Goal: Task Accomplishment & Management: Manage account settings

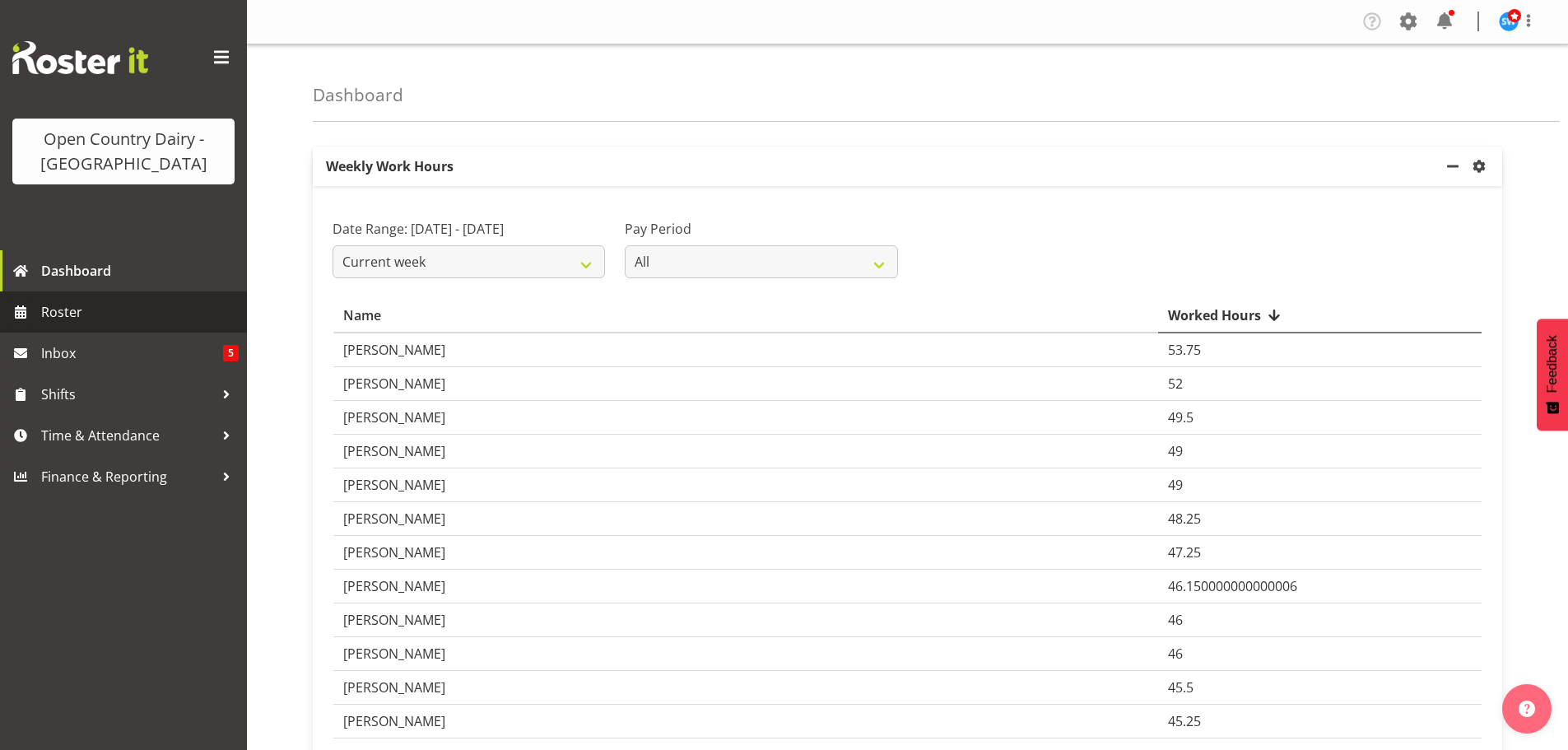
click at [78, 308] on span "Roster" at bounding box center [139, 312] width 197 height 25
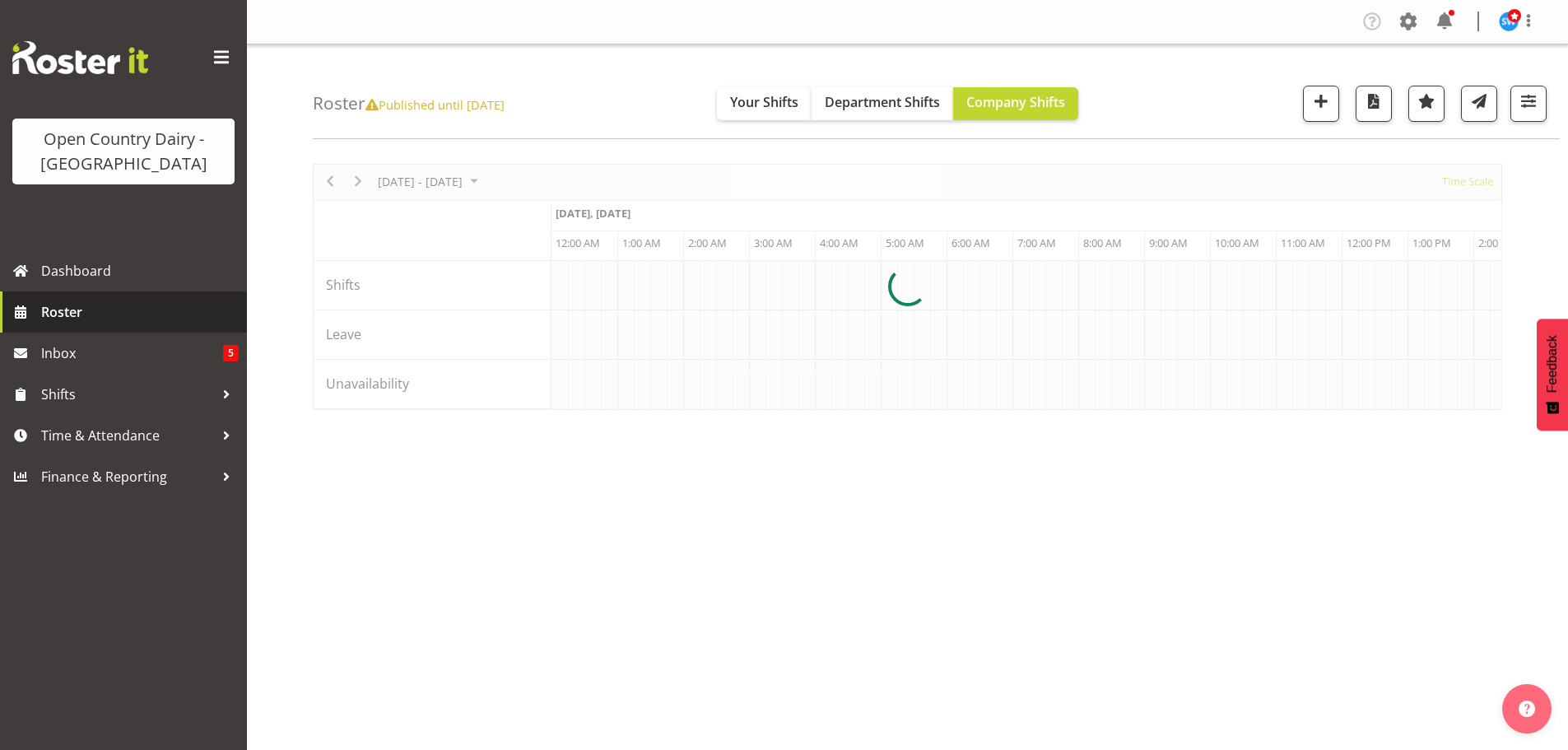
scroll to position [0, 6320]
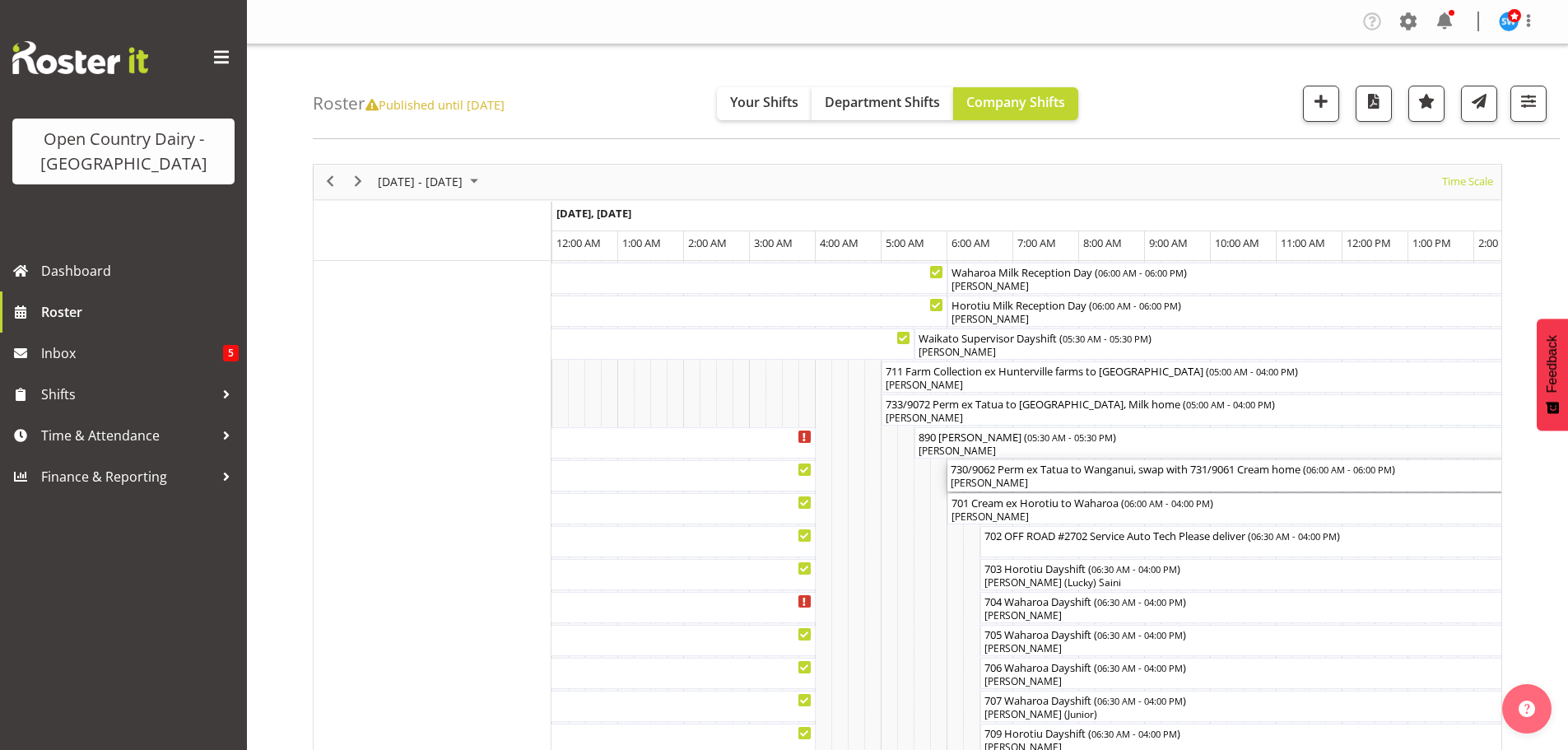
click at [1021, 479] on div "[PERSON_NAME]" at bounding box center [1342, 482] width 783 height 15
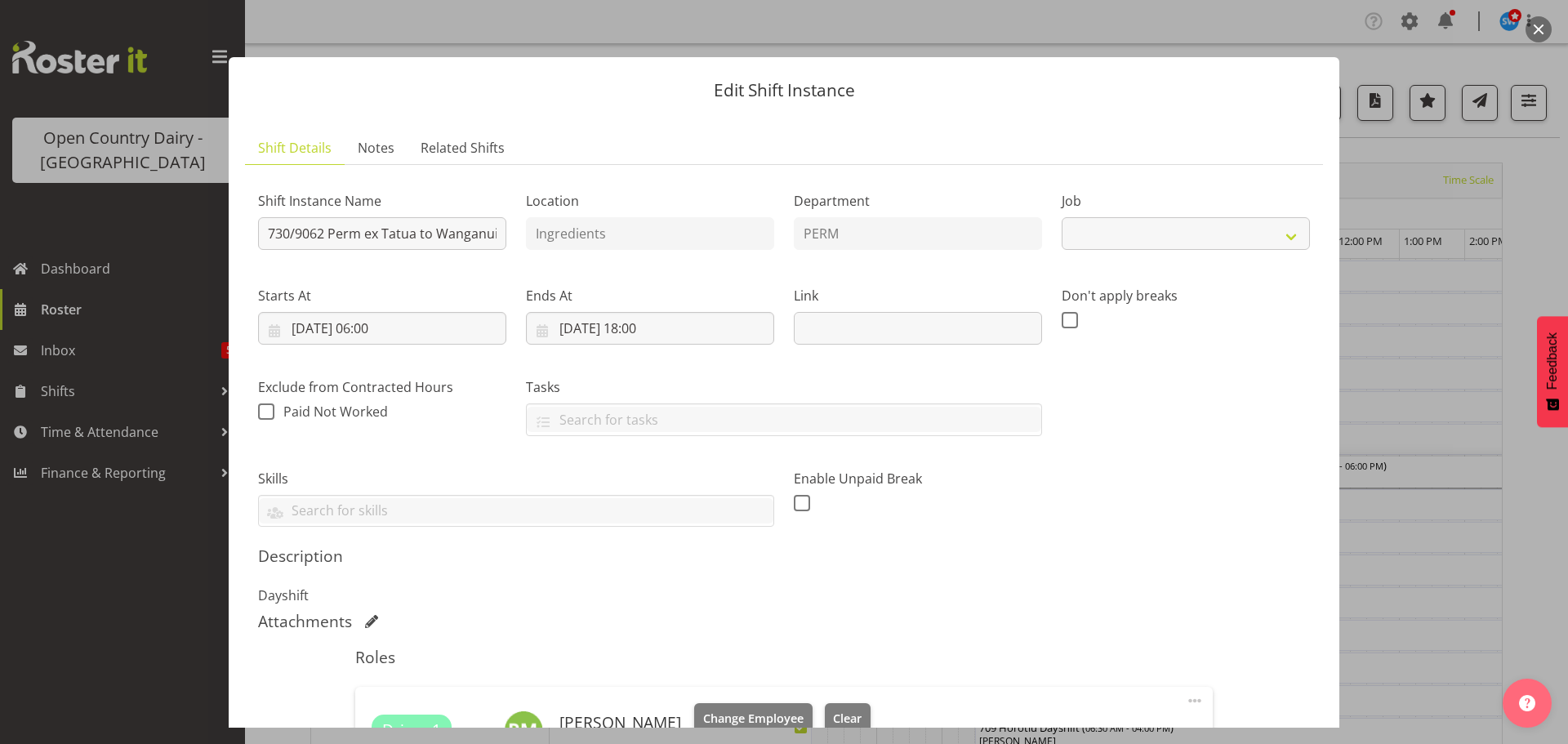
select select "9052"
click at [834, 711] on span "Clear" at bounding box center [847, 718] width 29 height 18
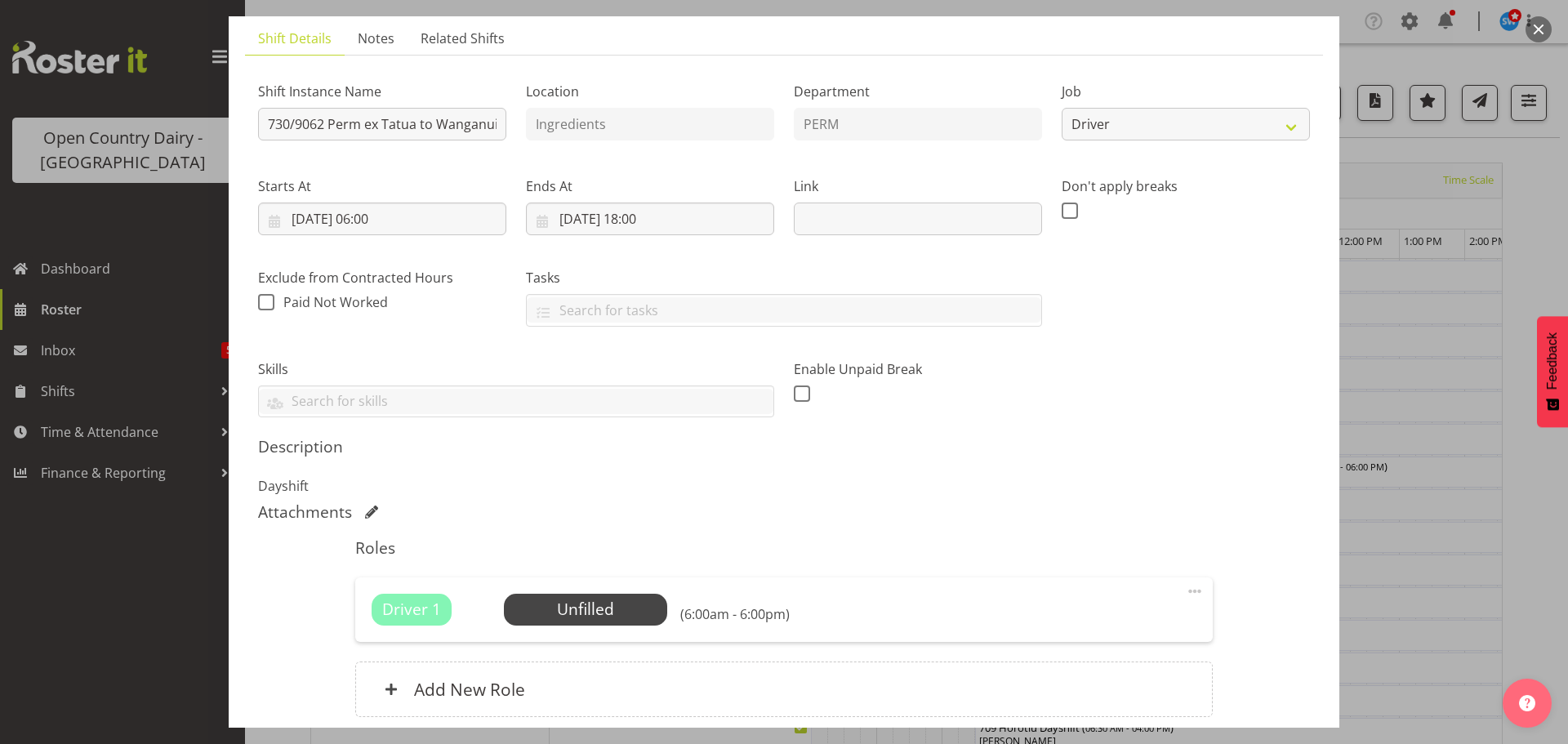
scroll to position [244, 0]
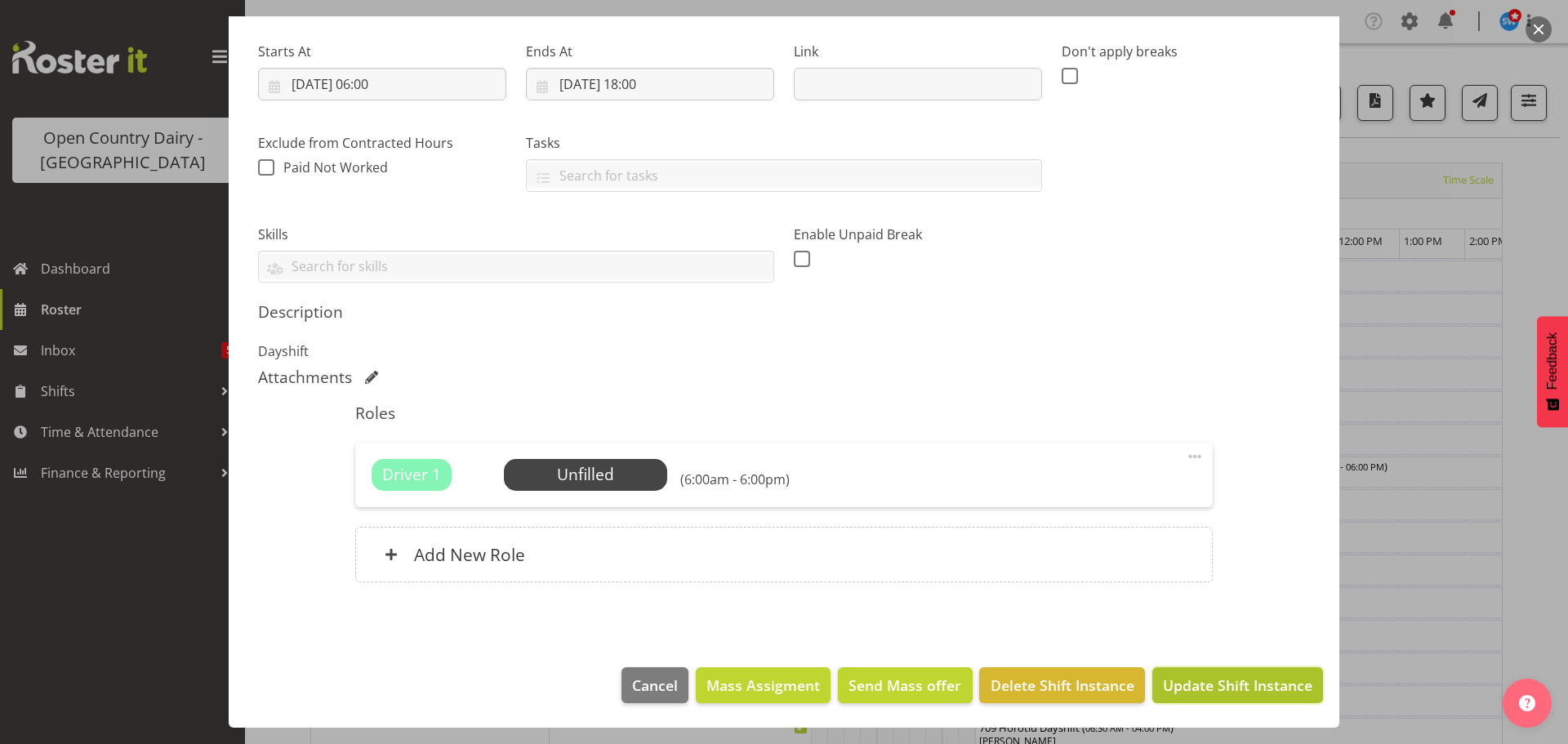
click at [1228, 678] on span "Update Shift Instance" at bounding box center [1237, 684] width 149 height 21
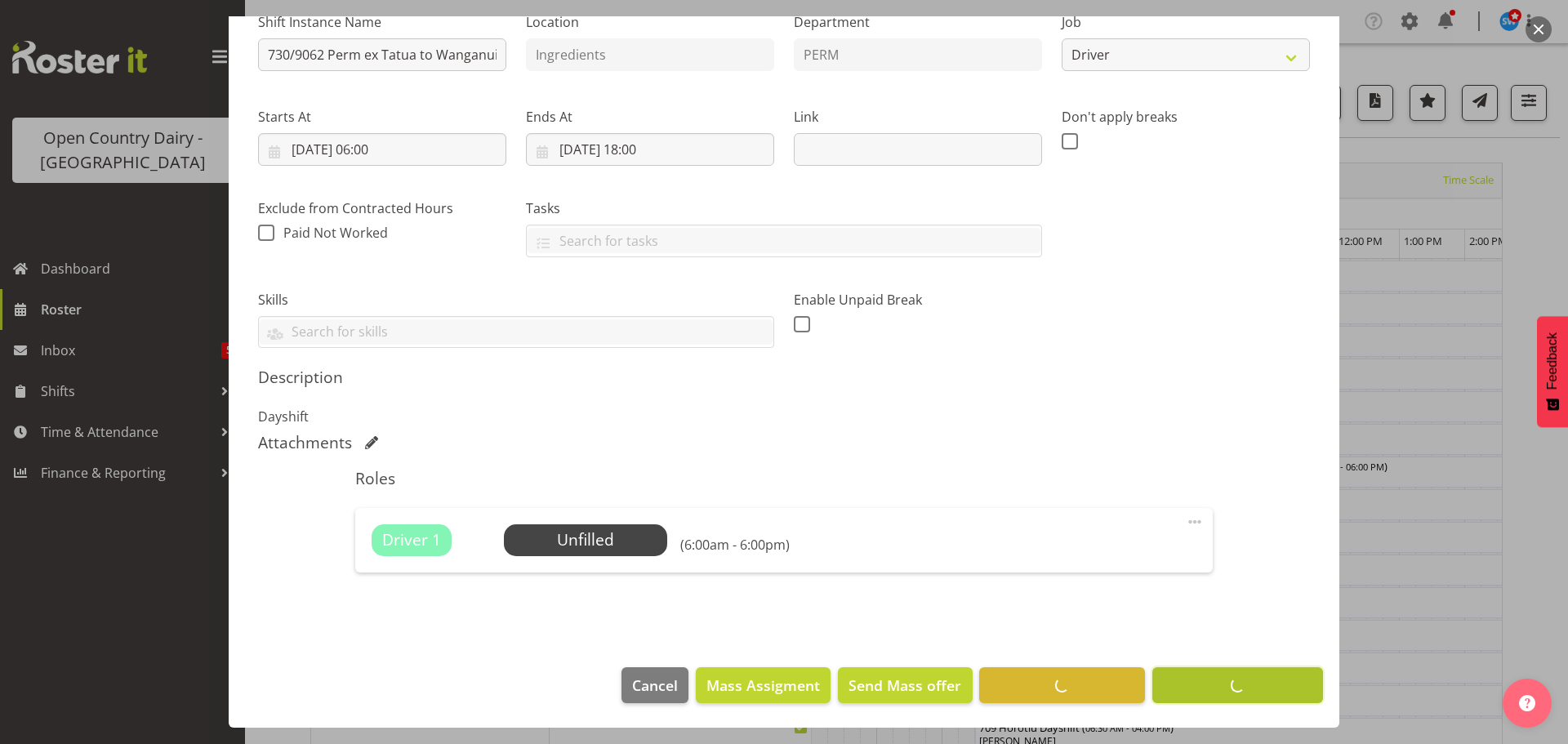
scroll to position [179, 0]
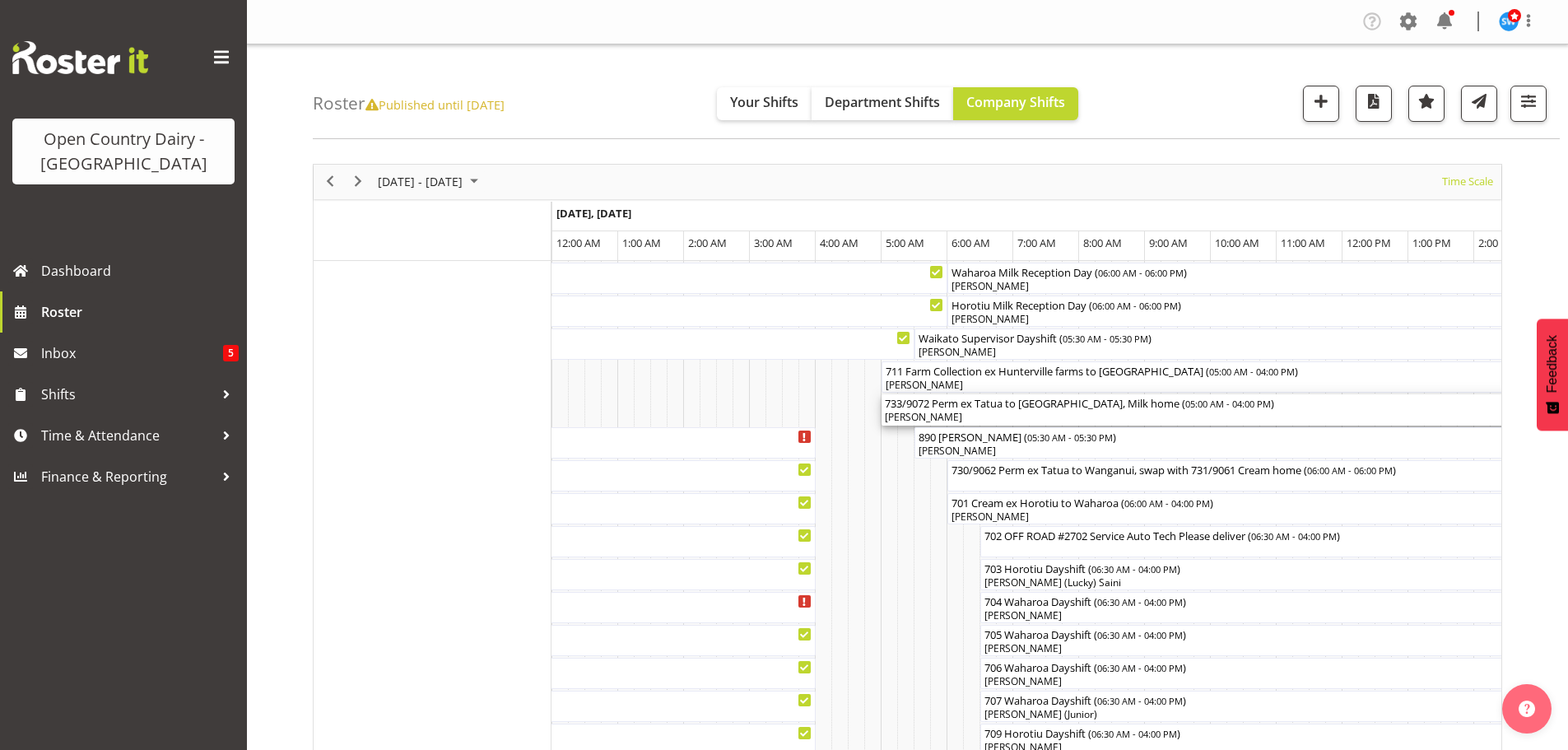
click at [965, 412] on div "[PERSON_NAME]" at bounding box center [1243, 416] width 717 height 15
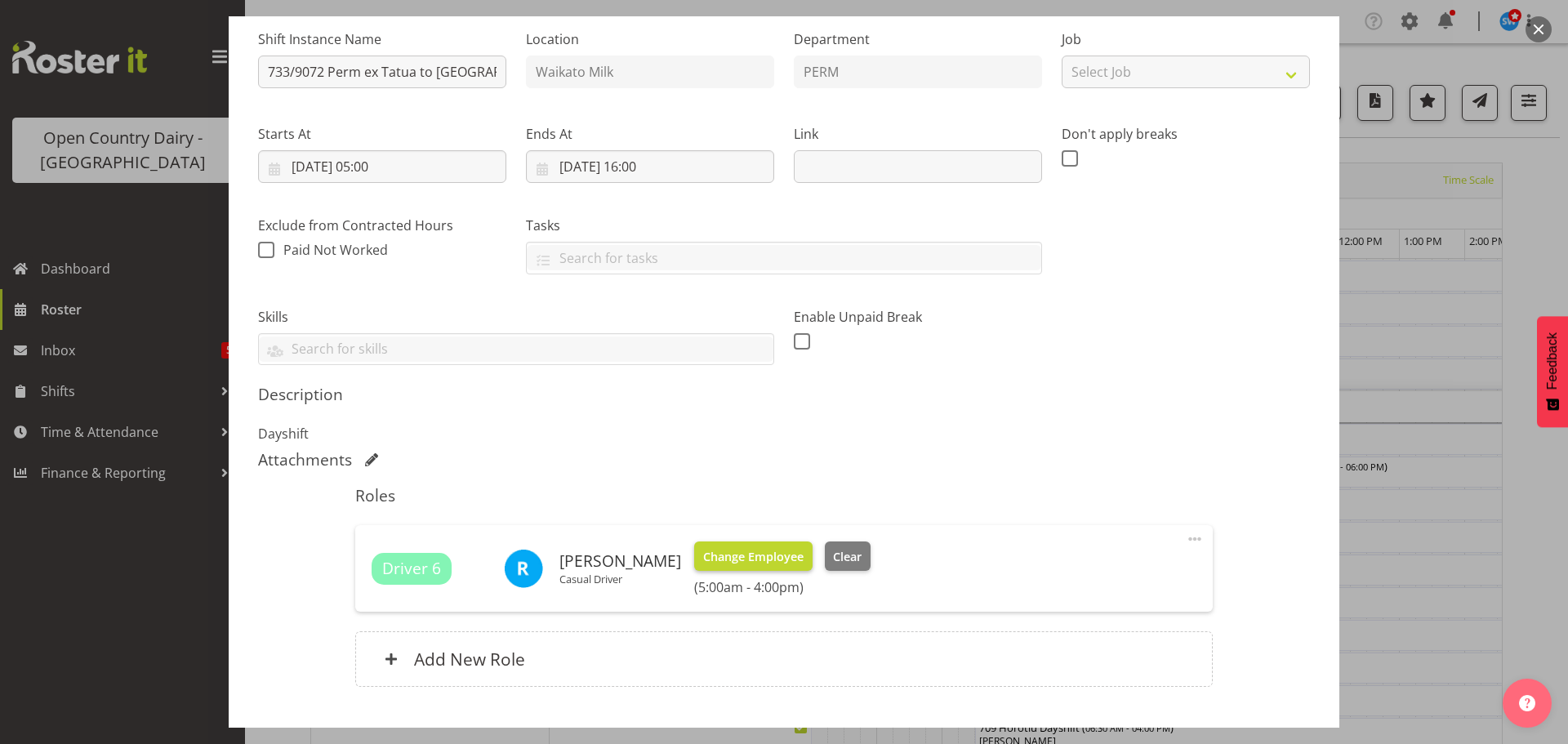
scroll to position [163, 0]
click at [753, 555] on span "Change Employee" at bounding box center [753, 555] width 101 height 18
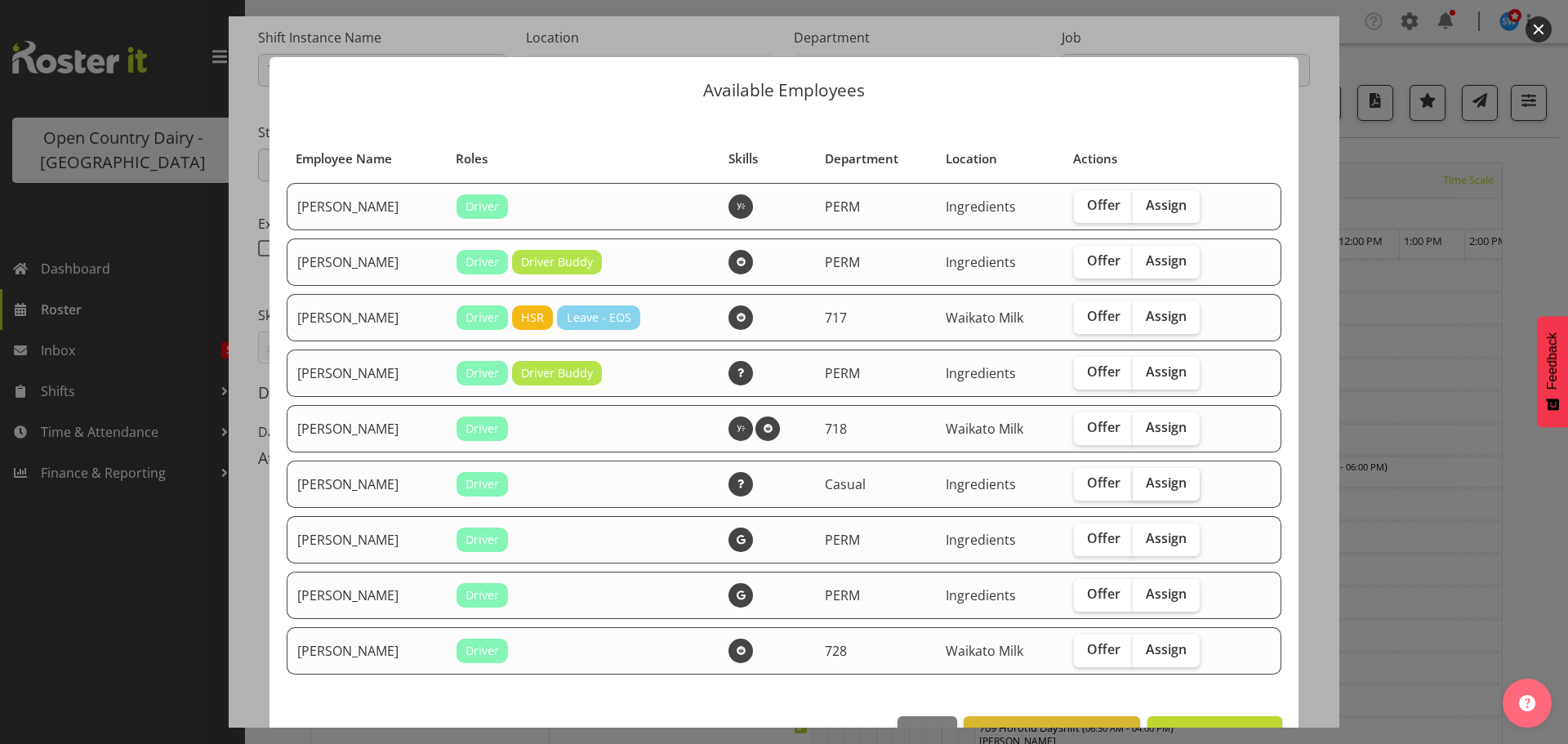
click at [1151, 481] on span "Assign" at bounding box center [1166, 482] width 41 height 17
click at [1144, 481] on input "Assign" at bounding box center [1138, 482] width 11 height 11
checkbox input "true"
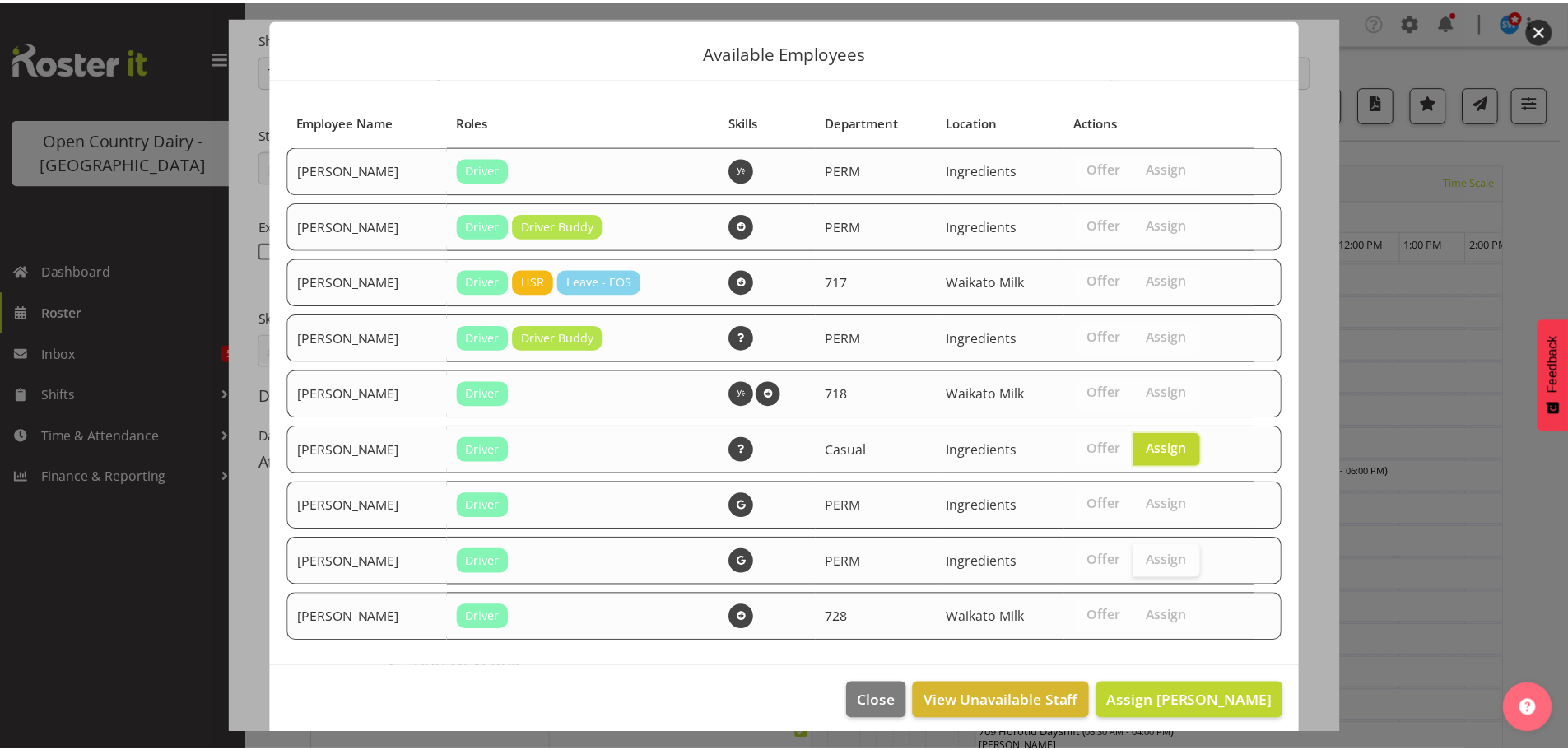
scroll to position [50, 0]
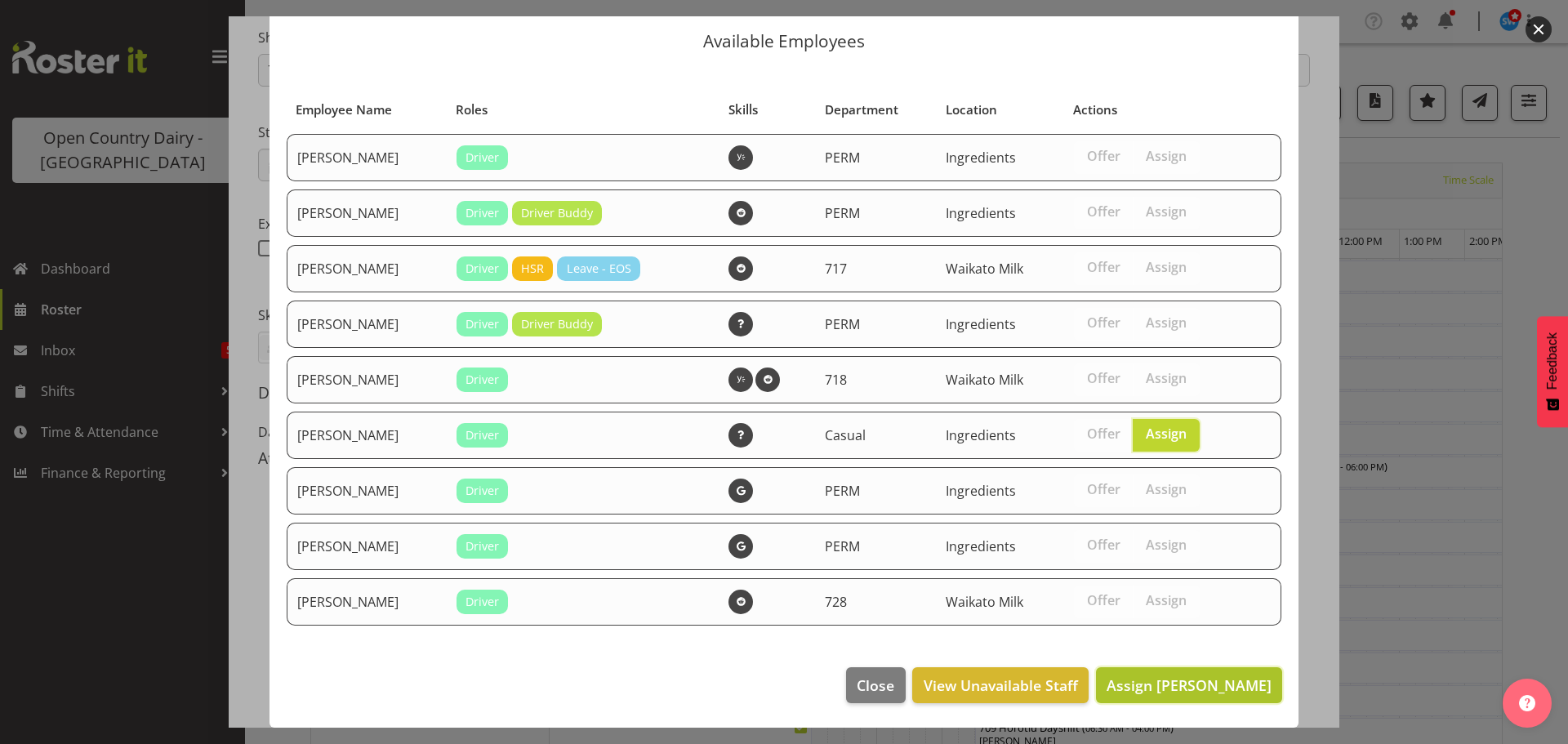
click at [1172, 685] on span "Assign [PERSON_NAME]" at bounding box center [1188, 685] width 165 height 20
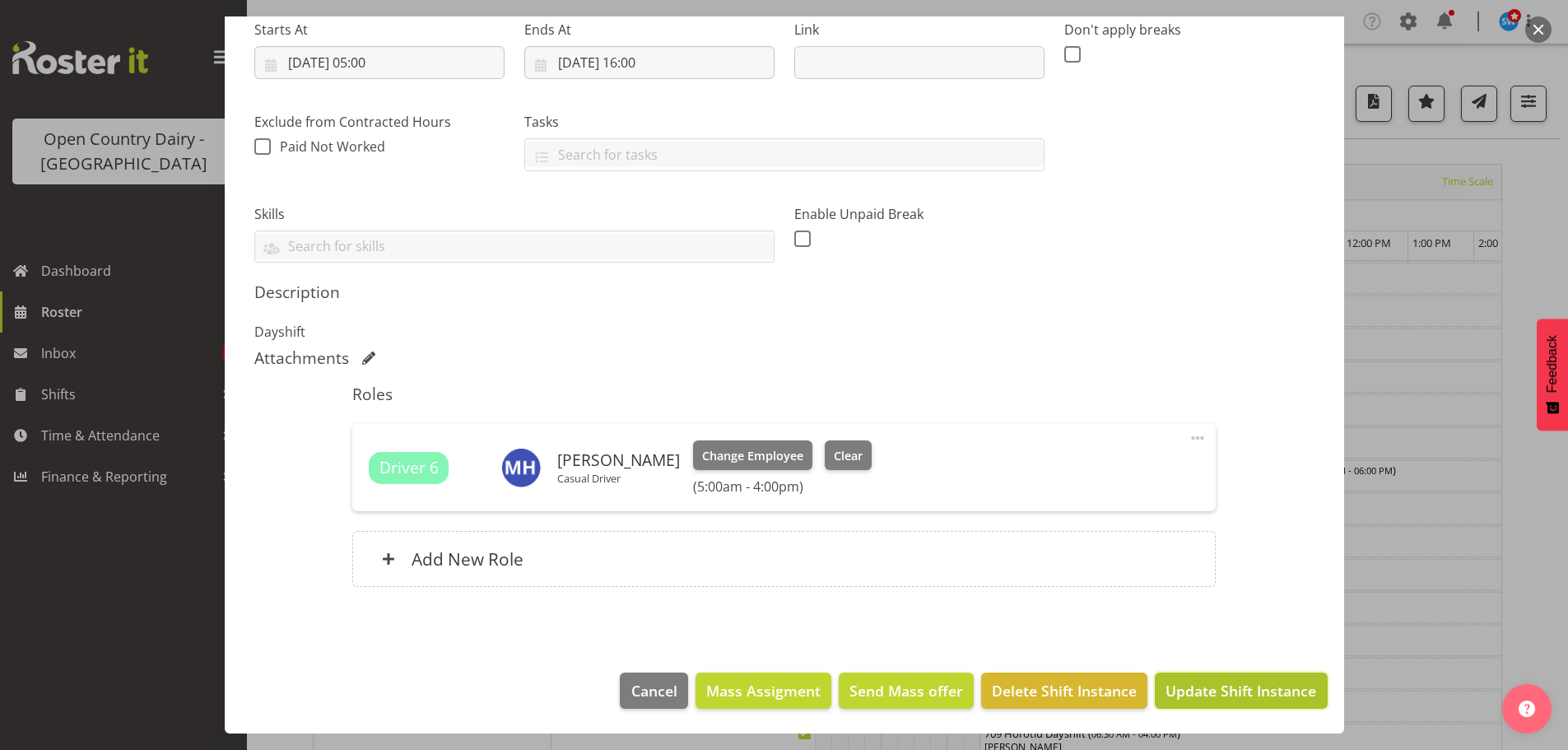
click at [1219, 688] on span "Update Shift Instance" at bounding box center [1240, 689] width 150 height 21
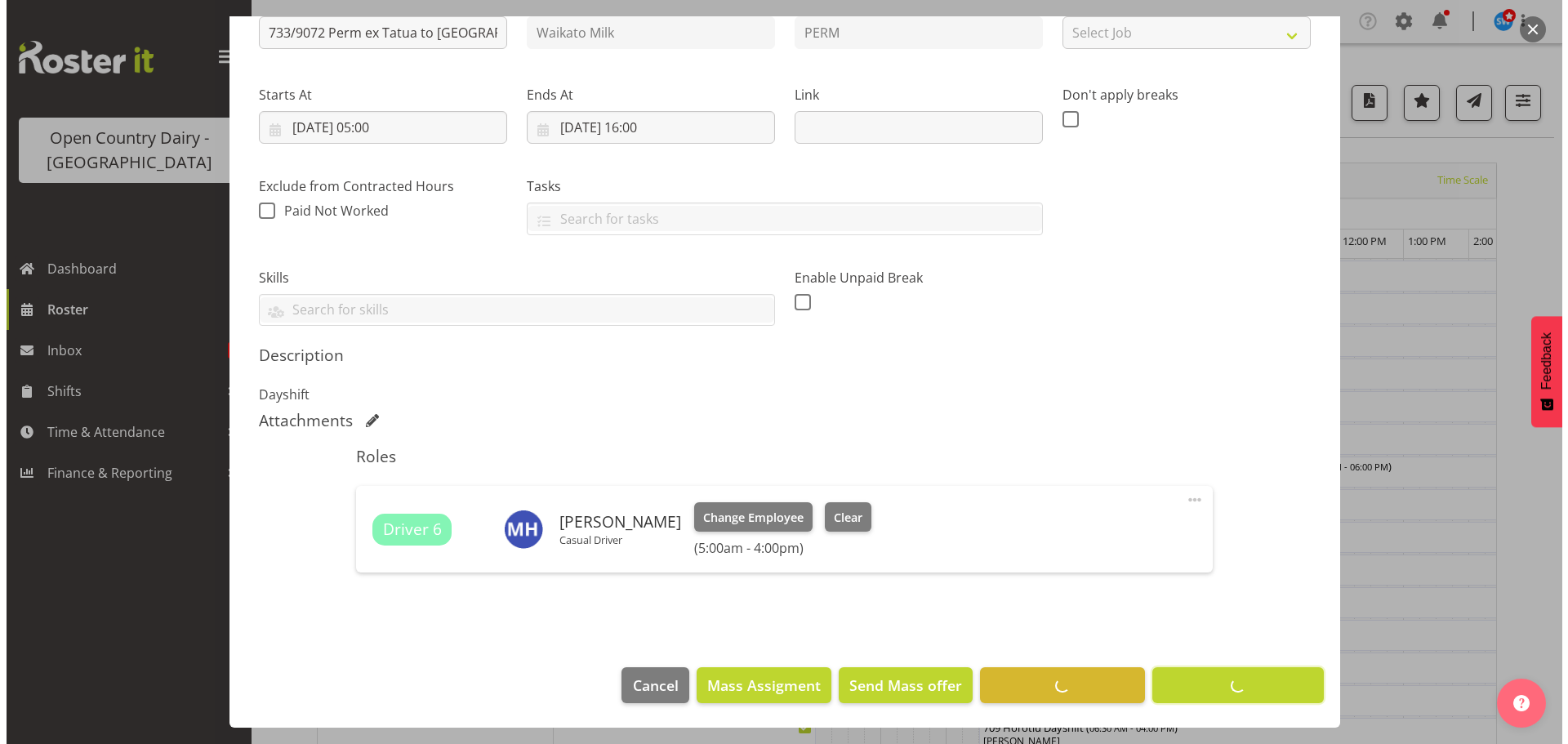
scroll to position [201, 0]
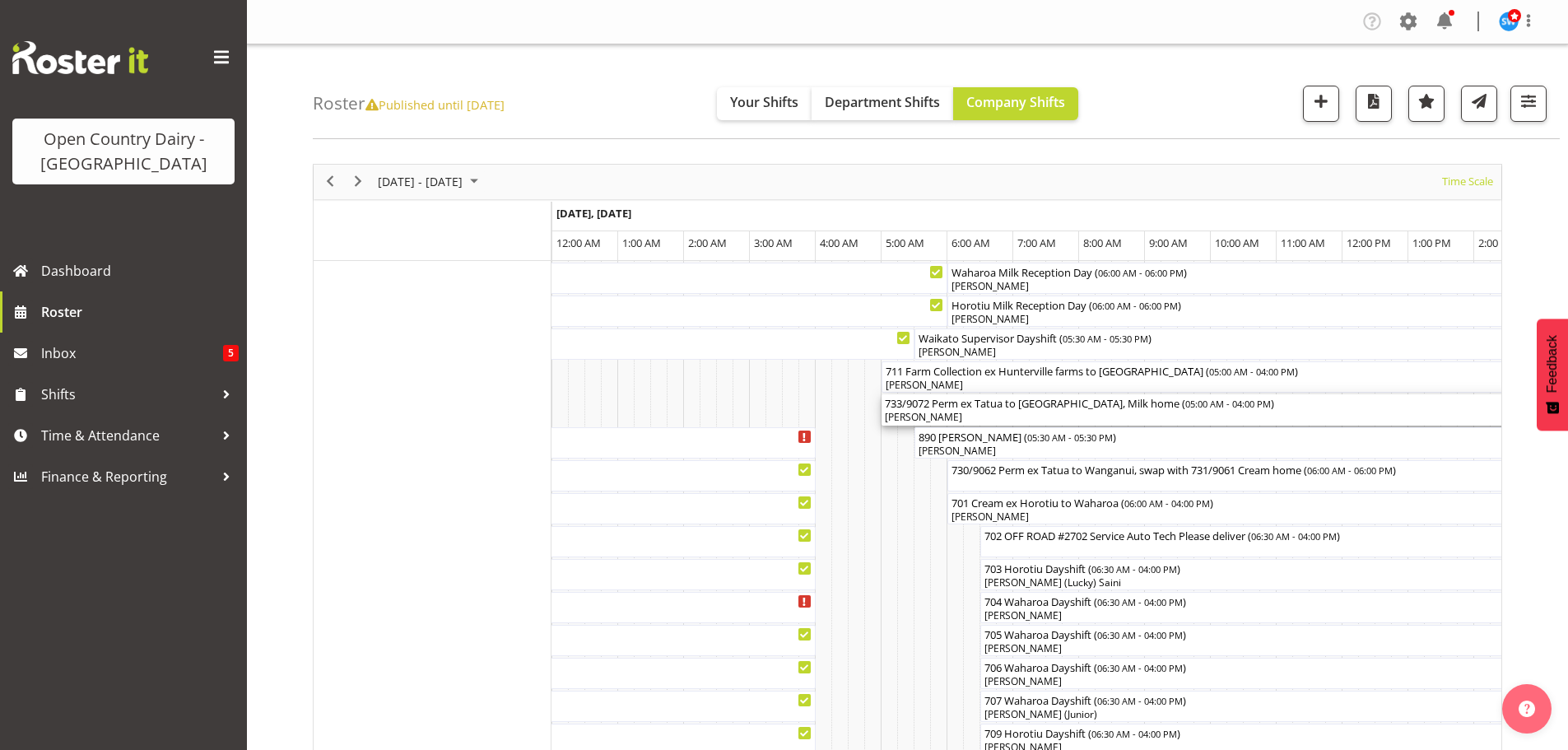
click at [977, 415] on div "[PERSON_NAME]" at bounding box center [1243, 416] width 717 height 15
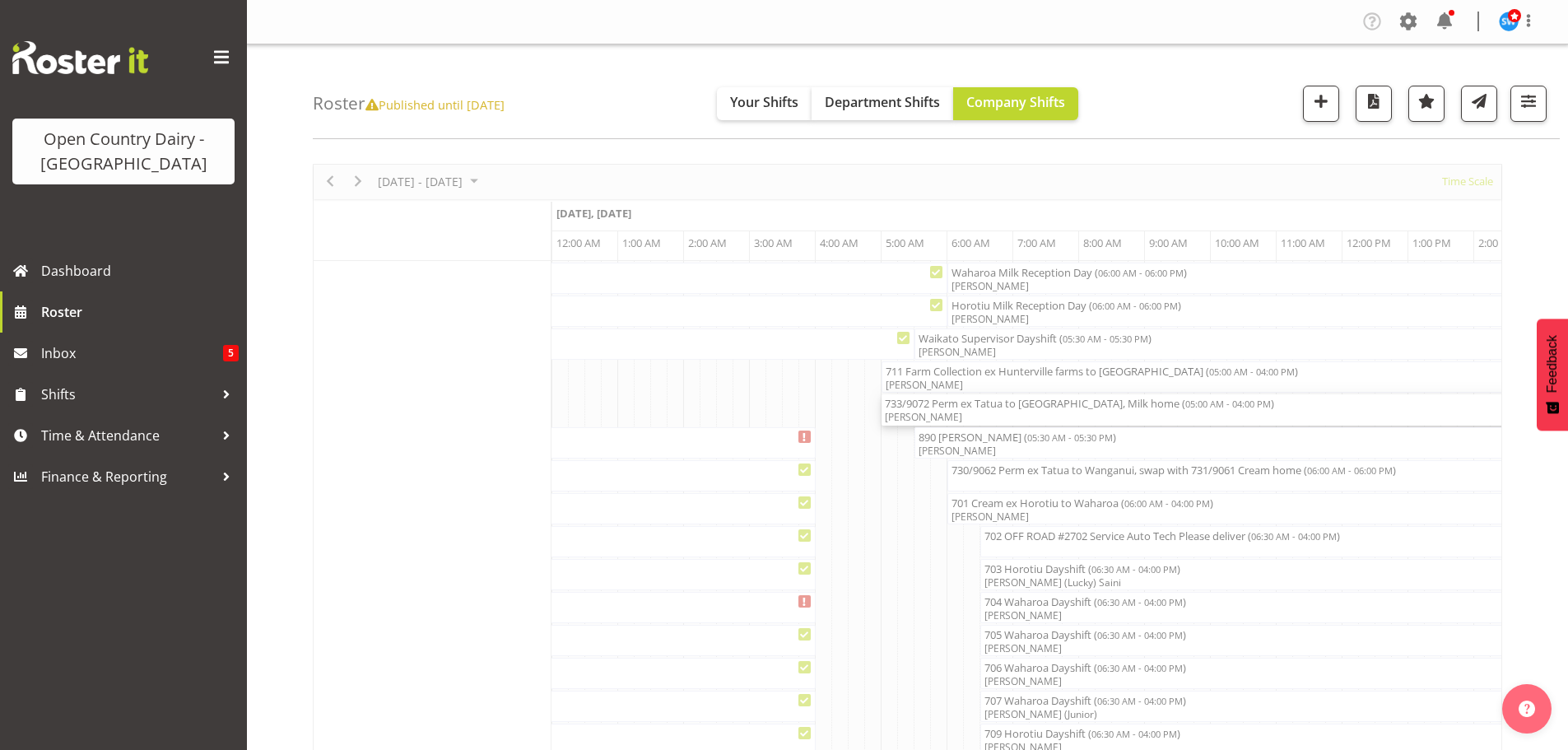
select select "9"
select select "2025"
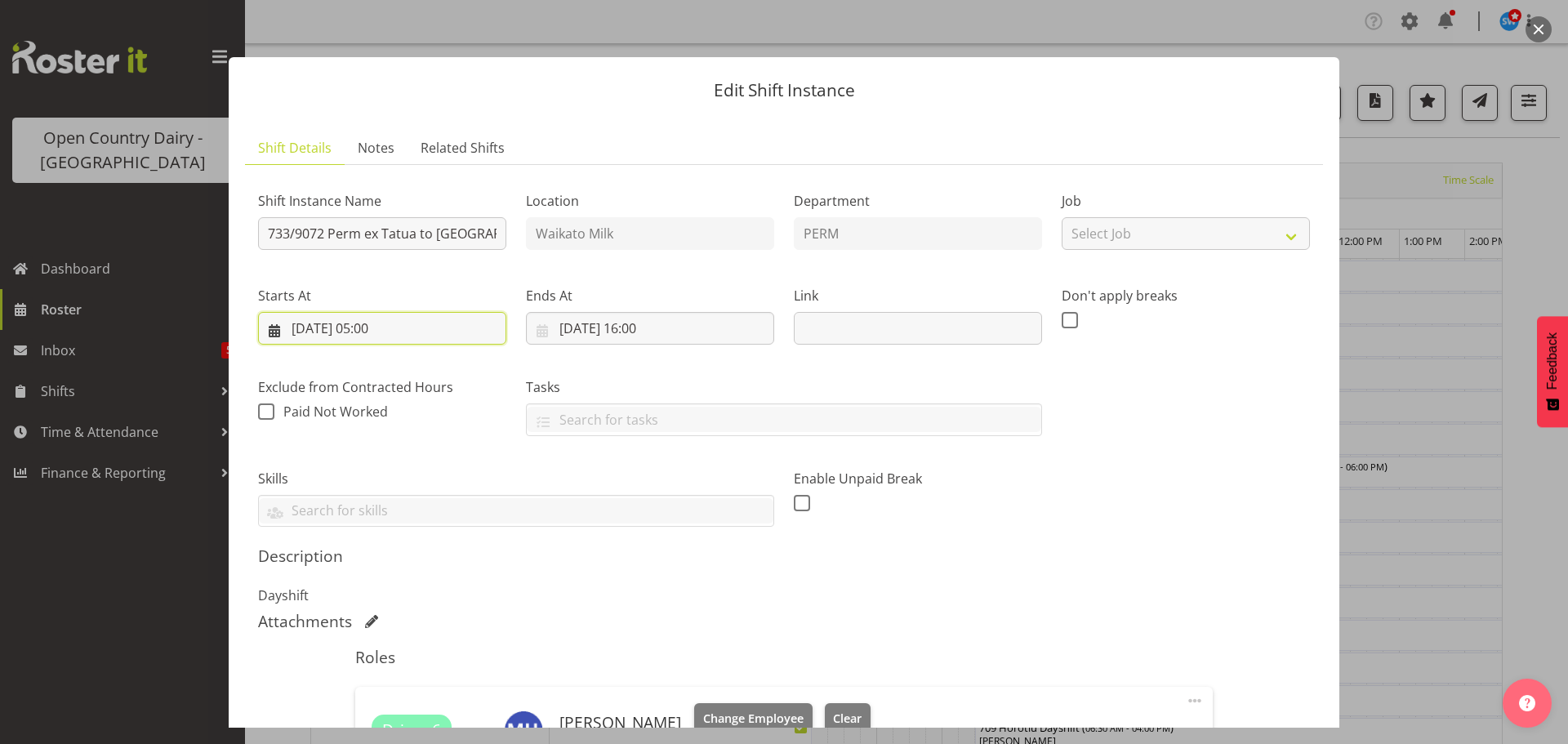
click at [378, 323] on input "[DATE] 05:00" at bounding box center [382, 328] width 248 height 33
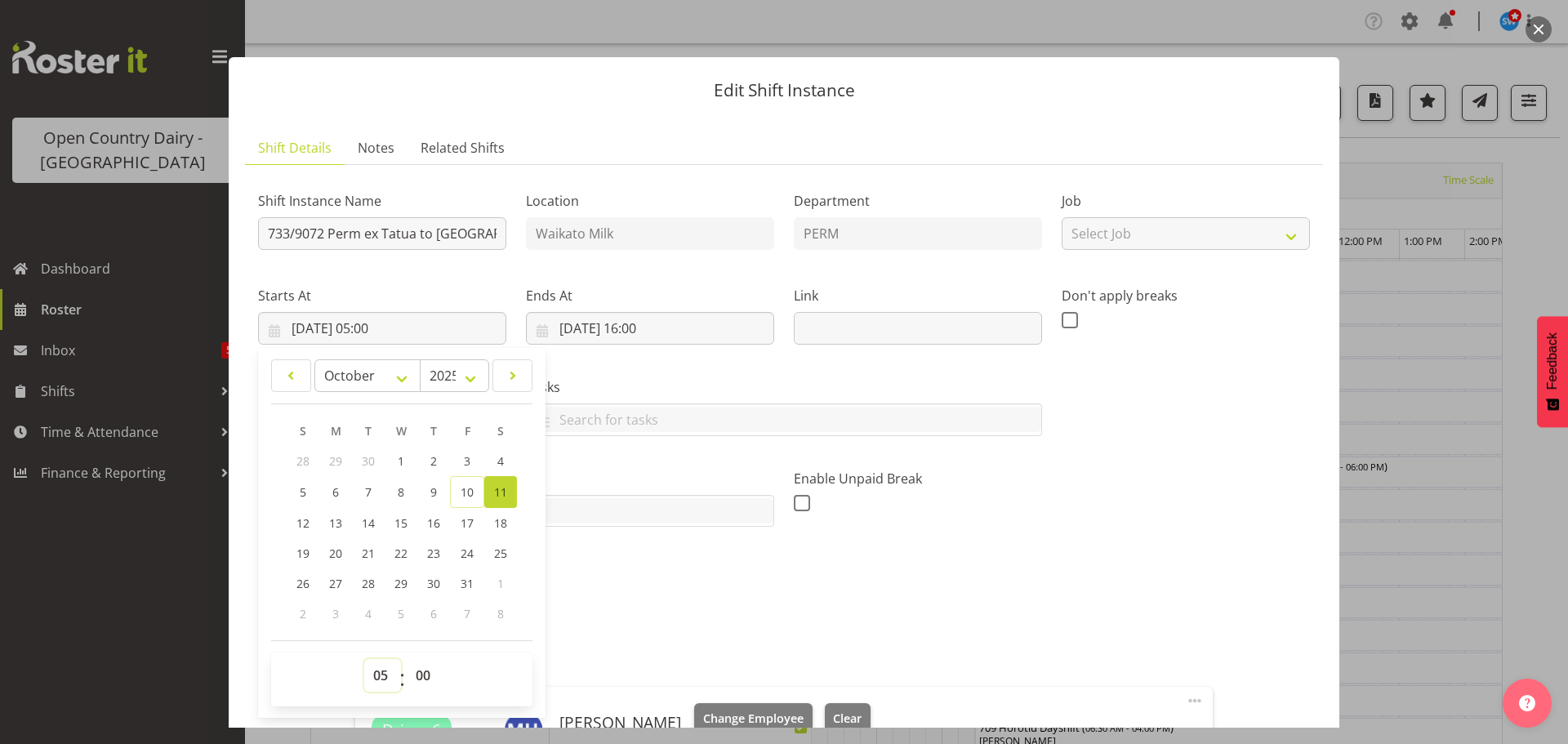
click at [383, 669] on select "00 01 02 03 04 05 06 07 08 09 10 11 12 13 14 15 16 17 18 19 20 21 22 23" at bounding box center [382, 675] width 37 height 33
select select "6"
click at [364, 659] on select "00 01 02 03 04 05 06 07 08 09 10 11 12 13 14 15 16 17 18 19 20 21 22 23" at bounding box center [382, 675] width 37 height 33
type input "[DATE] 06:00"
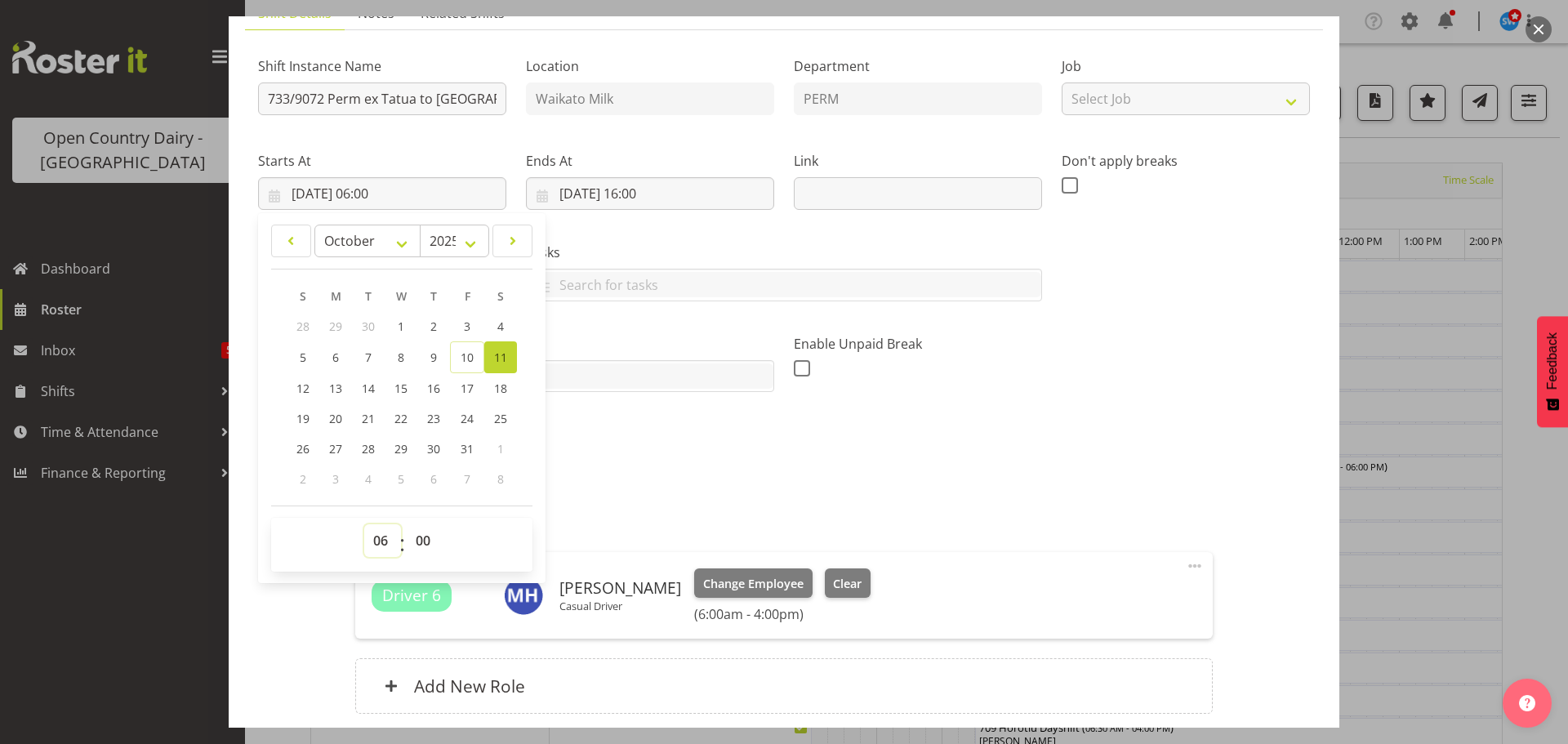
scroll to position [266, 0]
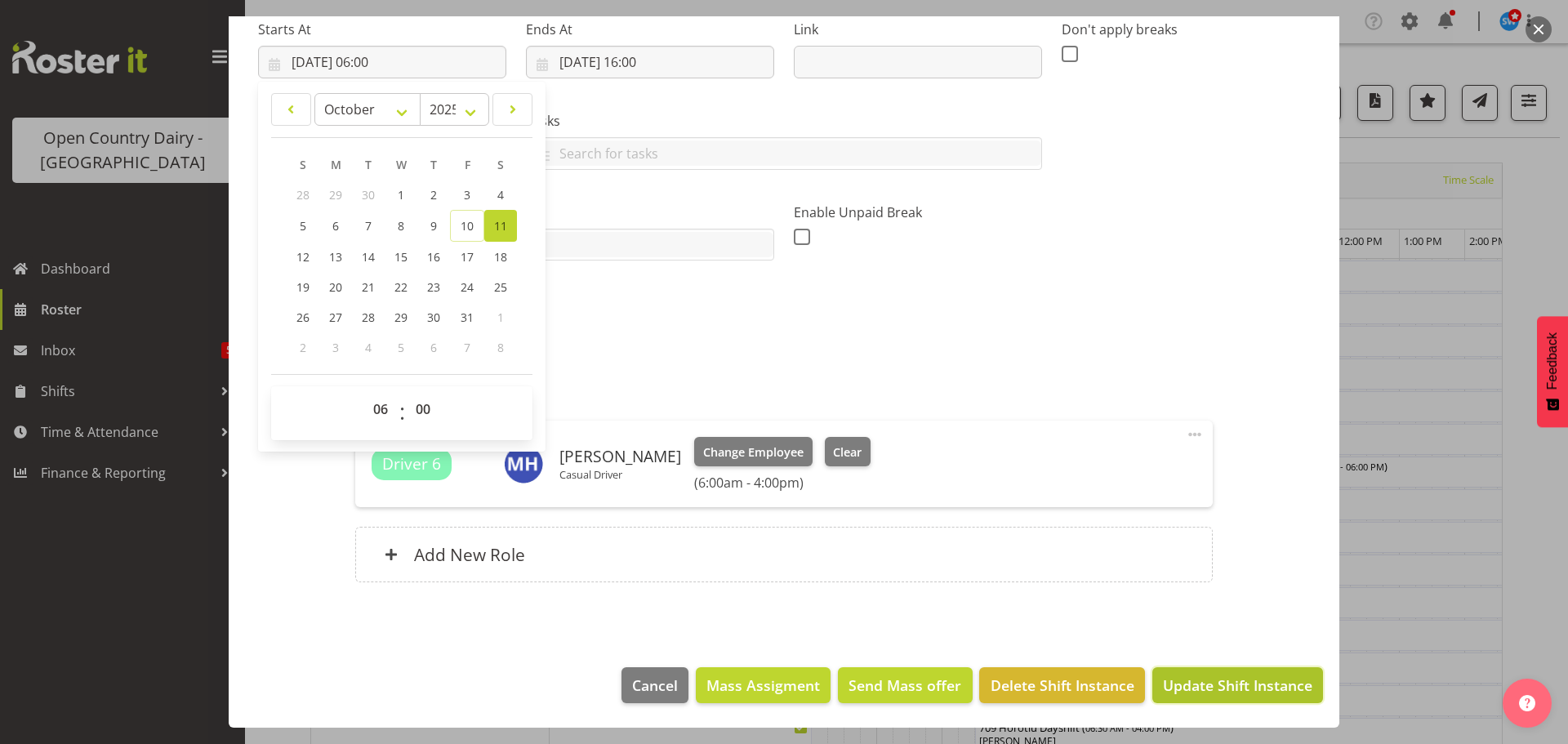
click at [1238, 690] on span "Update Shift Instance" at bounding box center [1237, 684] width 149 height 21
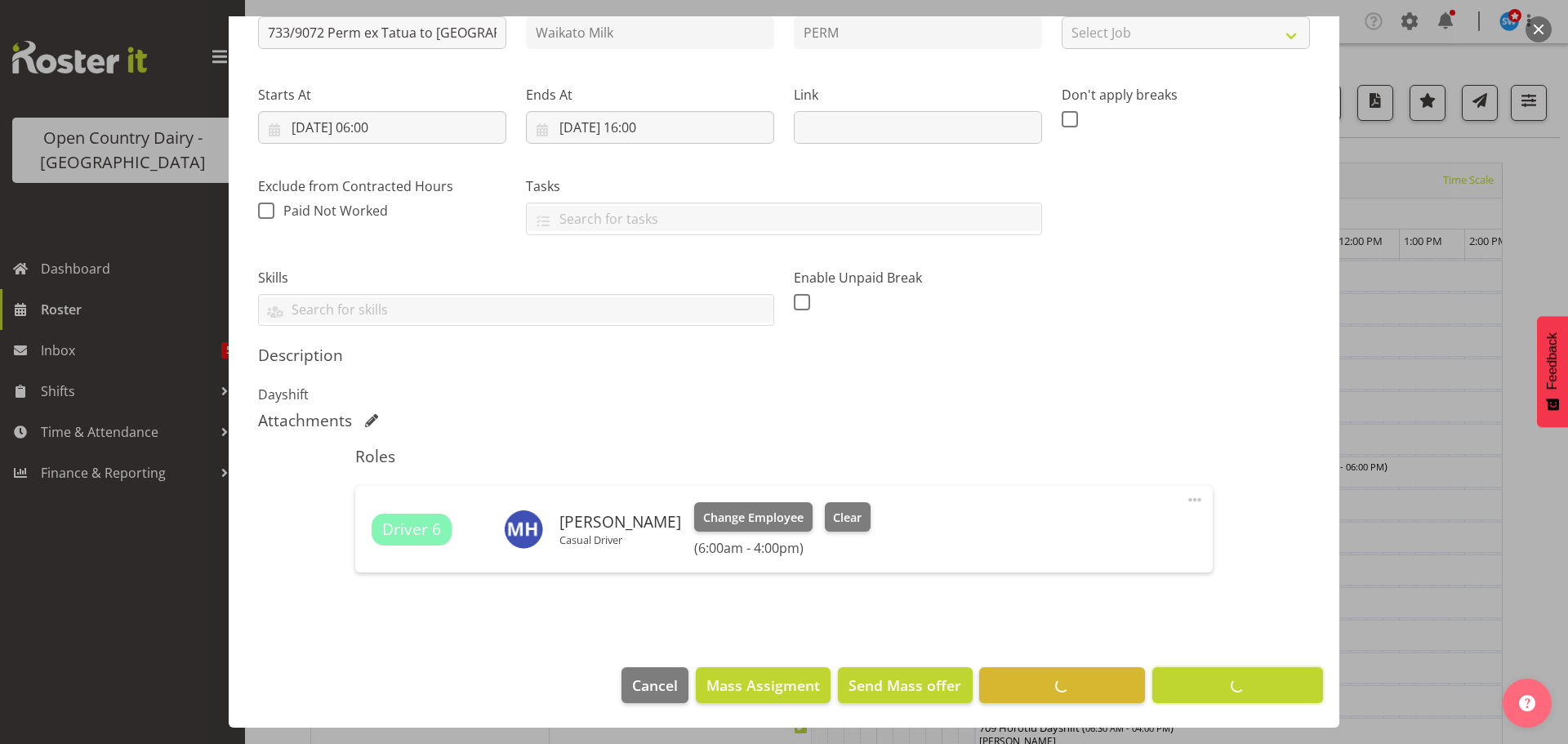
scroll to position [201, 0]
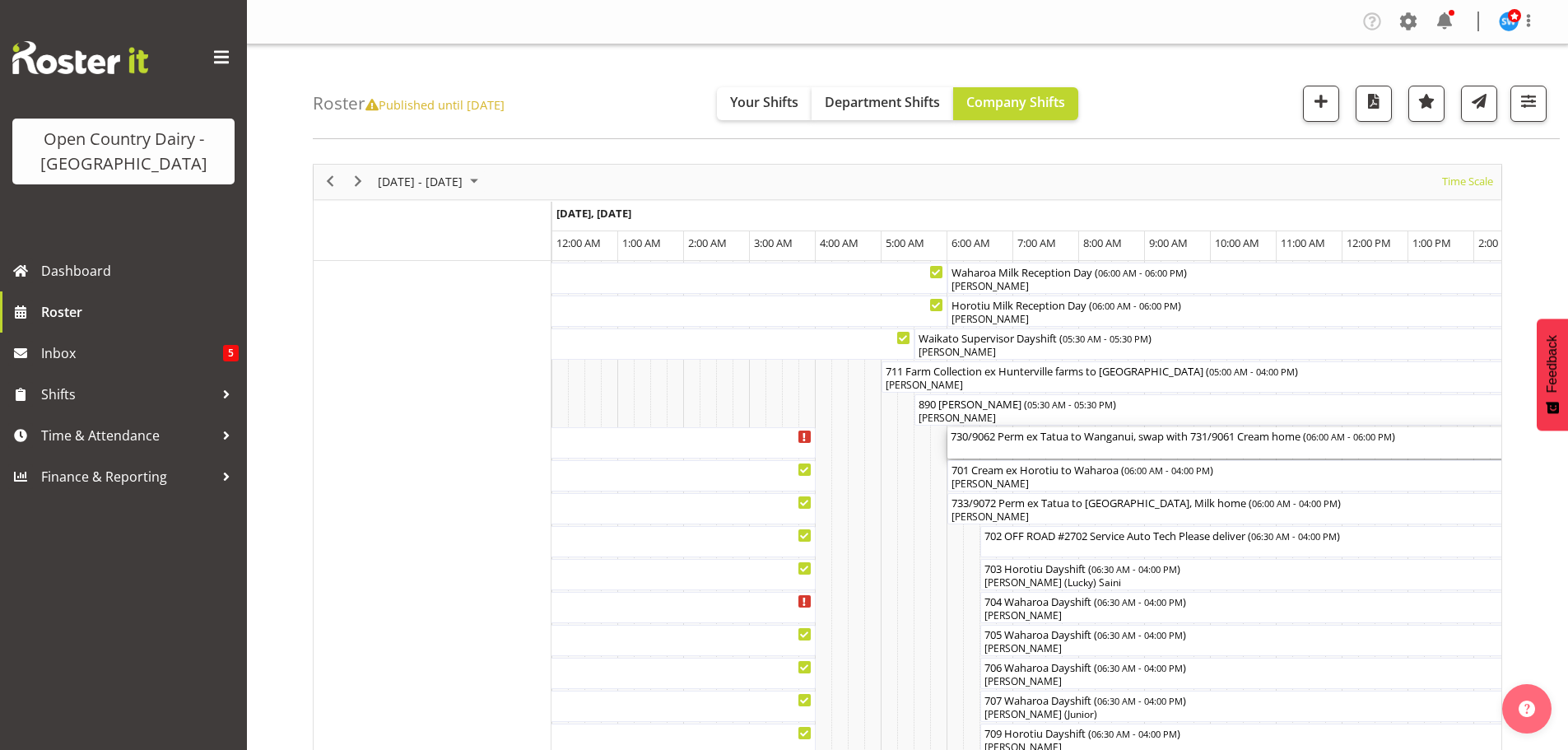
click at [1024, 448] on div "730/9062 Perm ex Tatua to Wanganui, swap with 731/9061 Cream home ( 06:00 AM - …" at bounding box center [1342, 442] width 783 height 31
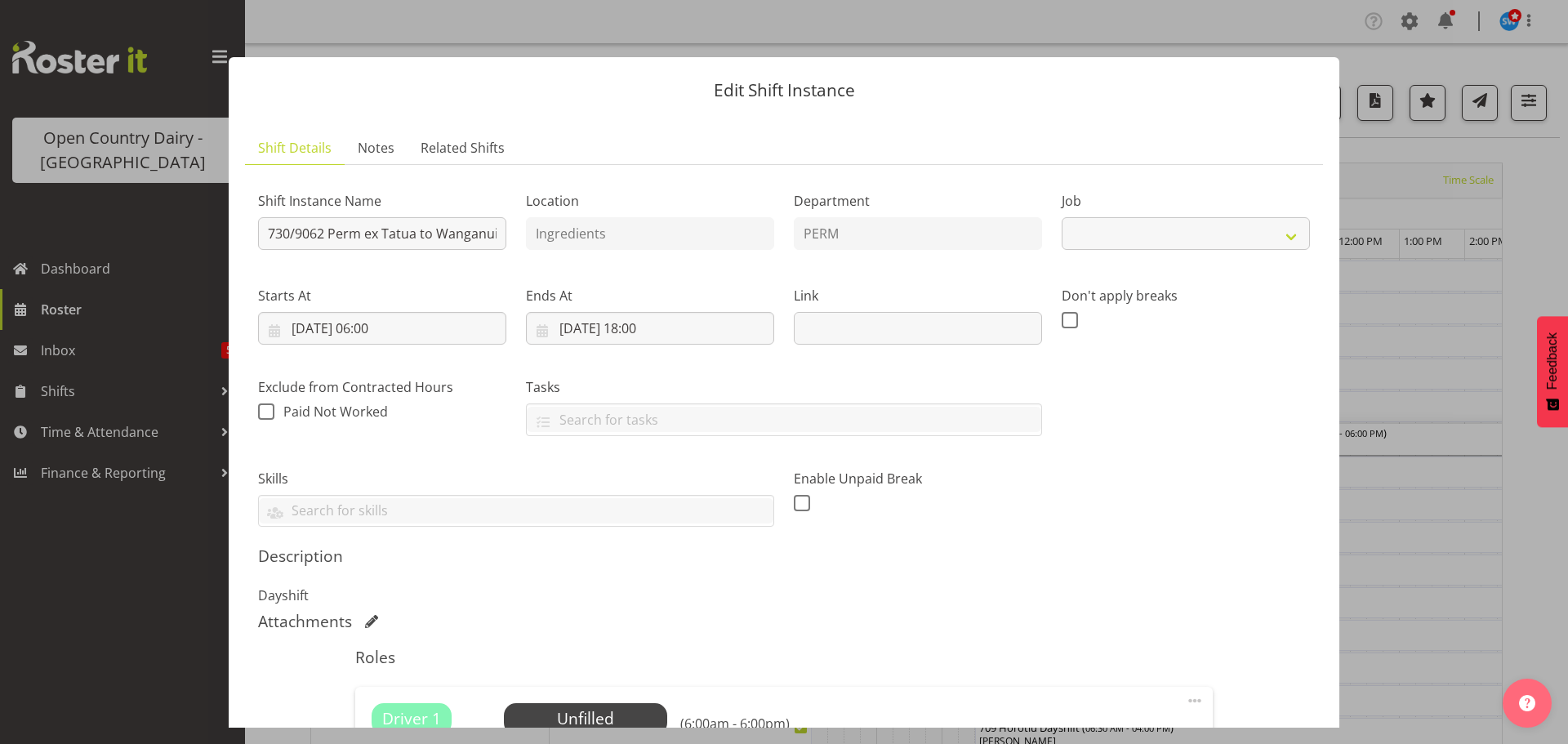
select select "9052"
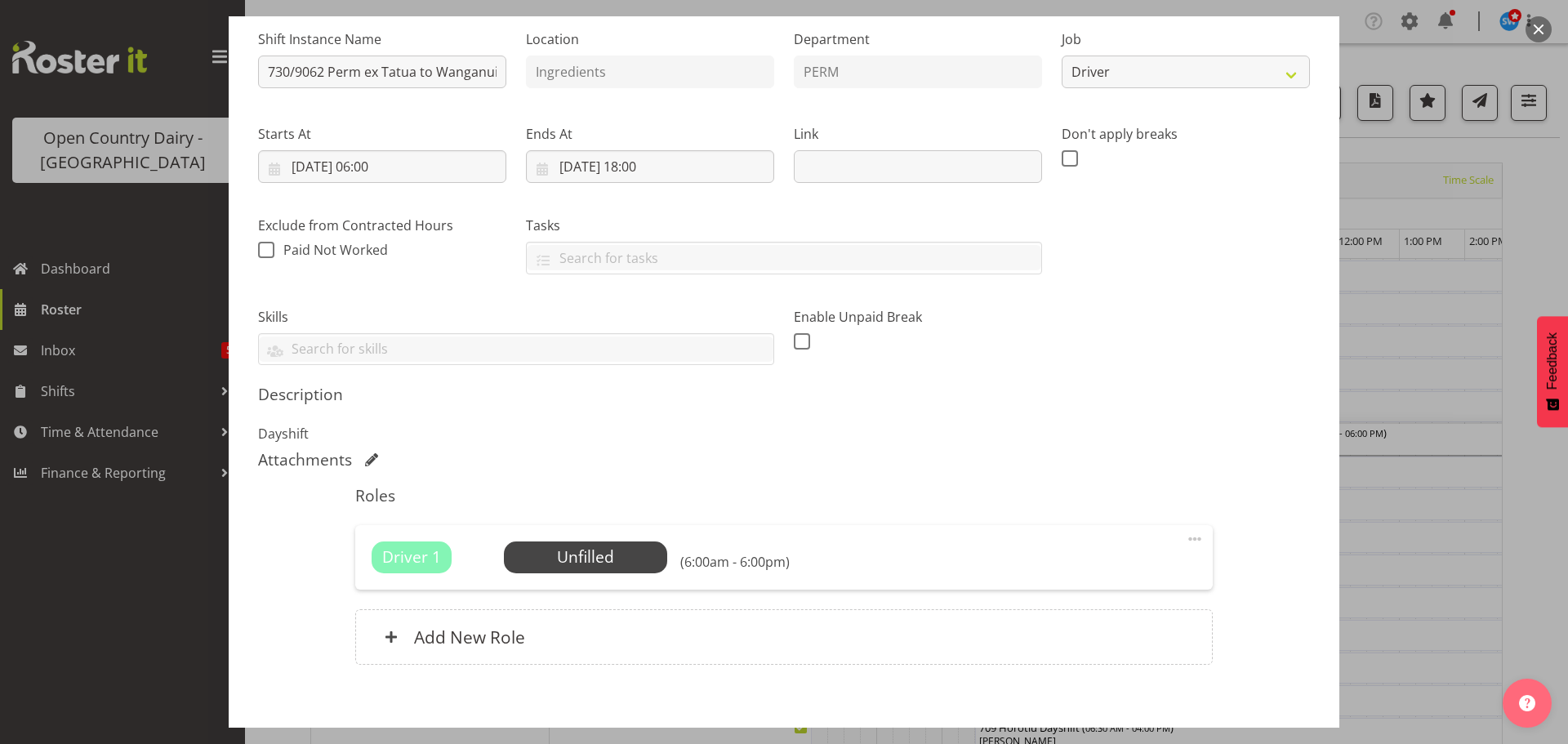
scroll to position [163, 0]
click at [584, 550] on span "Select Employee" at bounding box center [584, 555] width 122 height 24
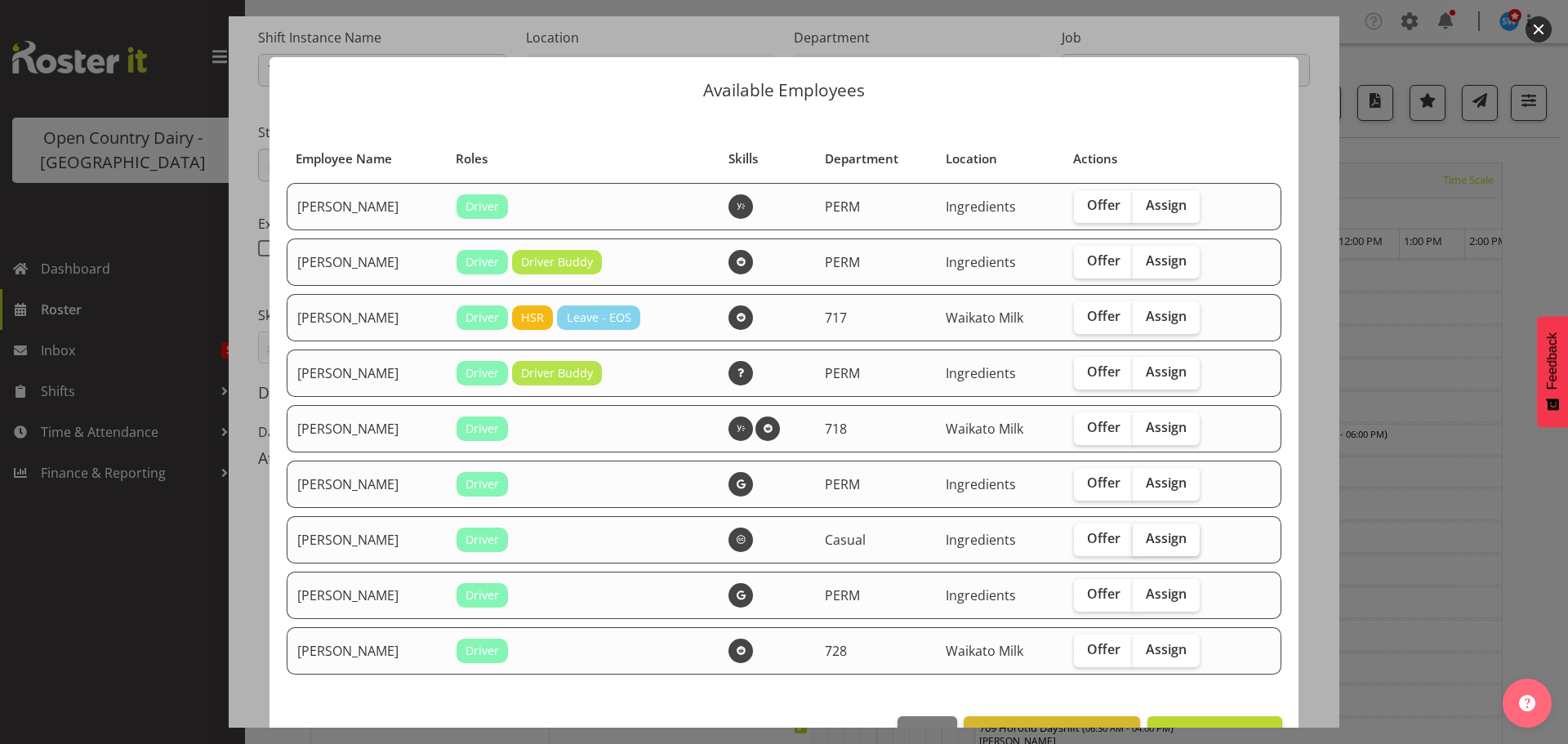
click at [1151, 542] on span "Assign" at bounding box center [1166, 537] width 41 height 17
click at [1144, 542] on input "Assign" at bounding box center [1138, 537] width 11 height 11
checkbox input "true"
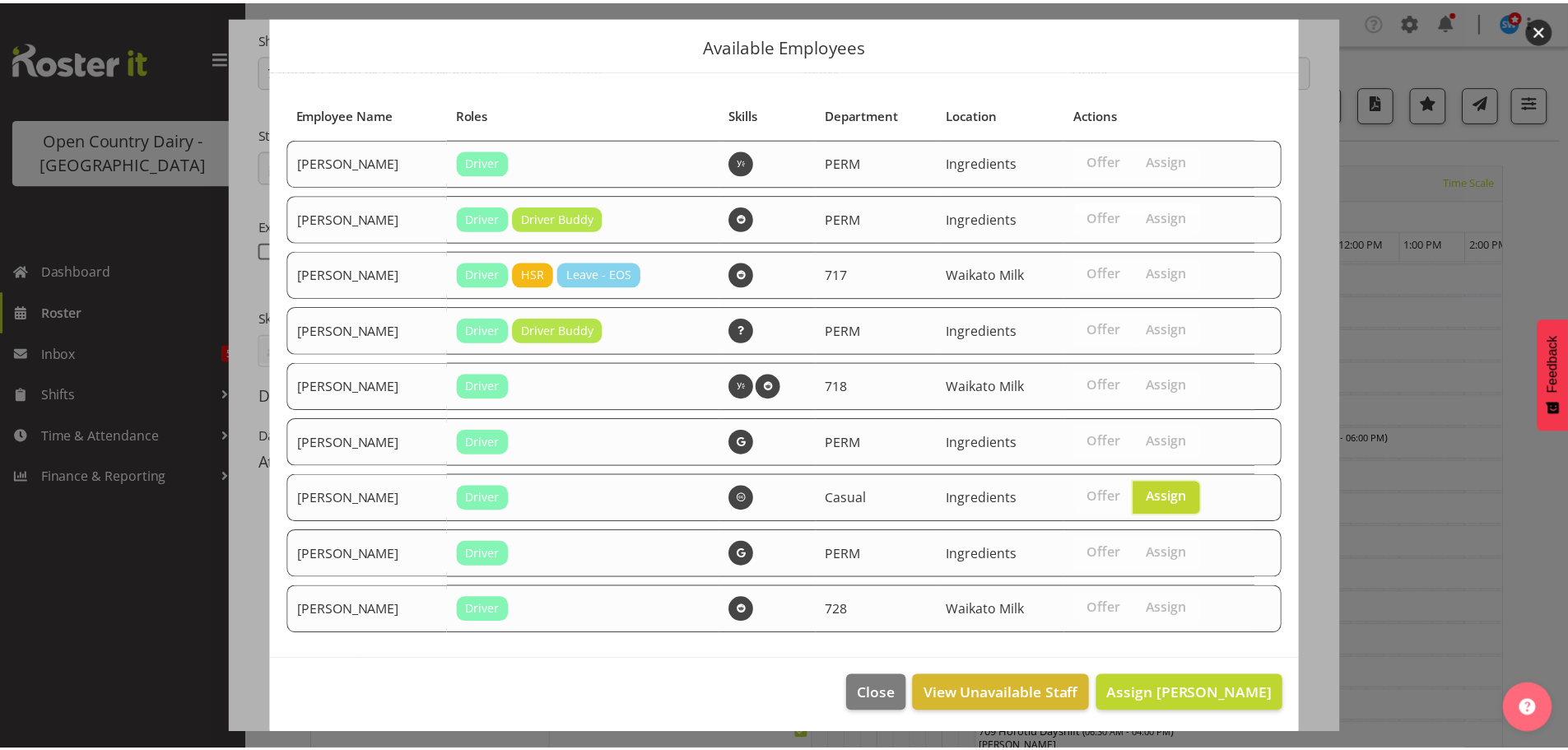
scroll to position [50, 0]
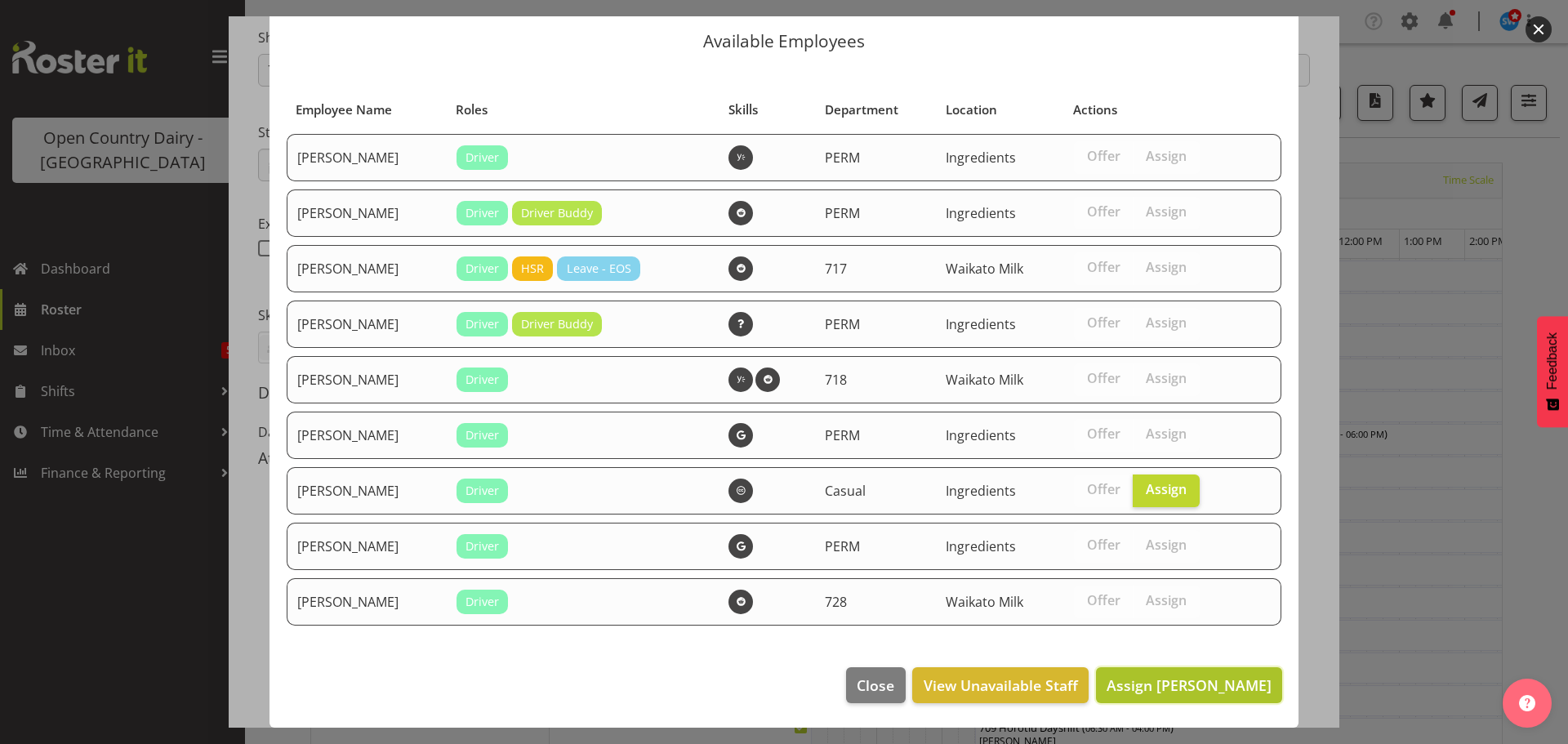
click at [1201, 690] on span "Assign [PERSON_NAME]" at bounding box center [1188, 685] width 165 height 20
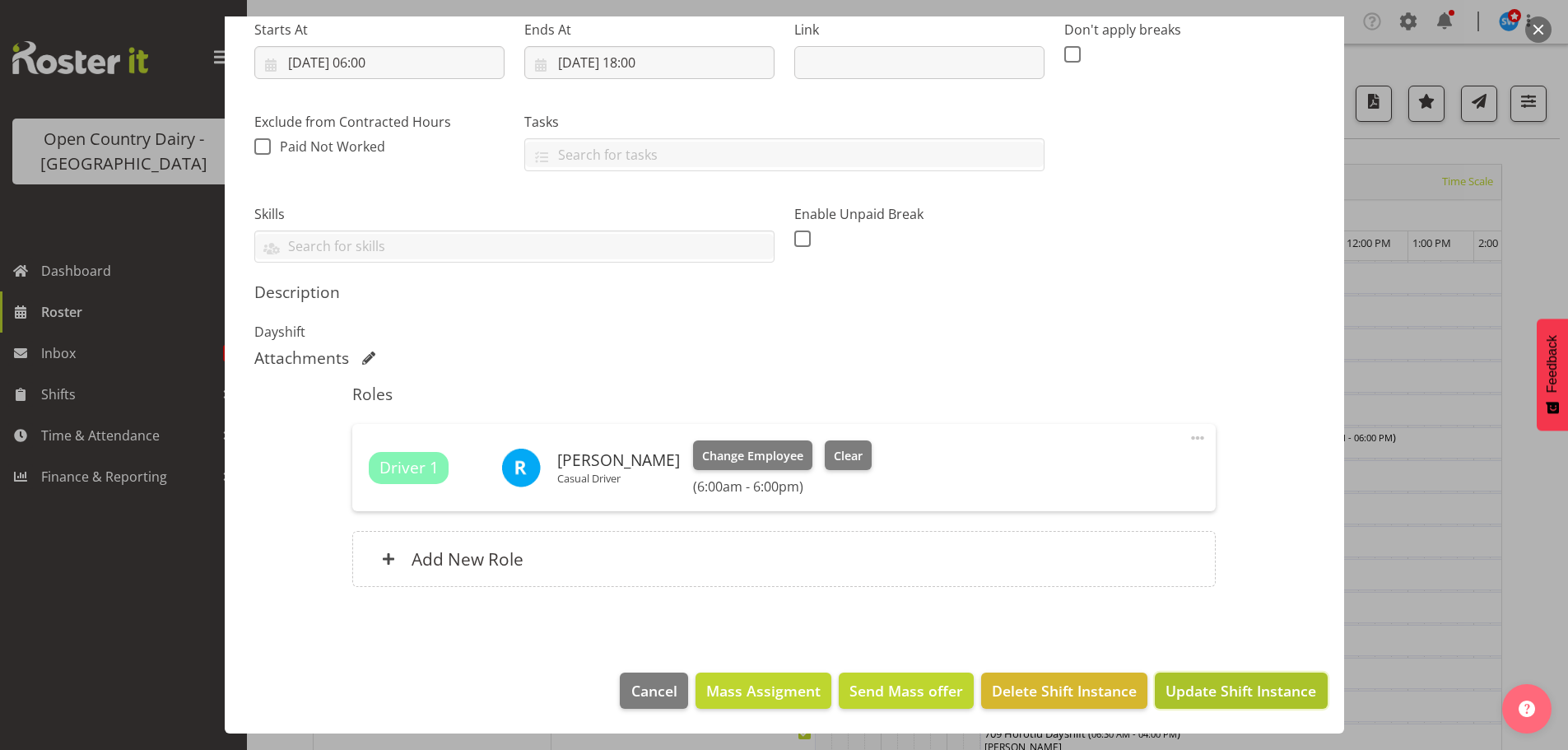
click at [1242, 683] on span "Update Shift Instance" at bounding box center [1240, 689] width 150 height 21
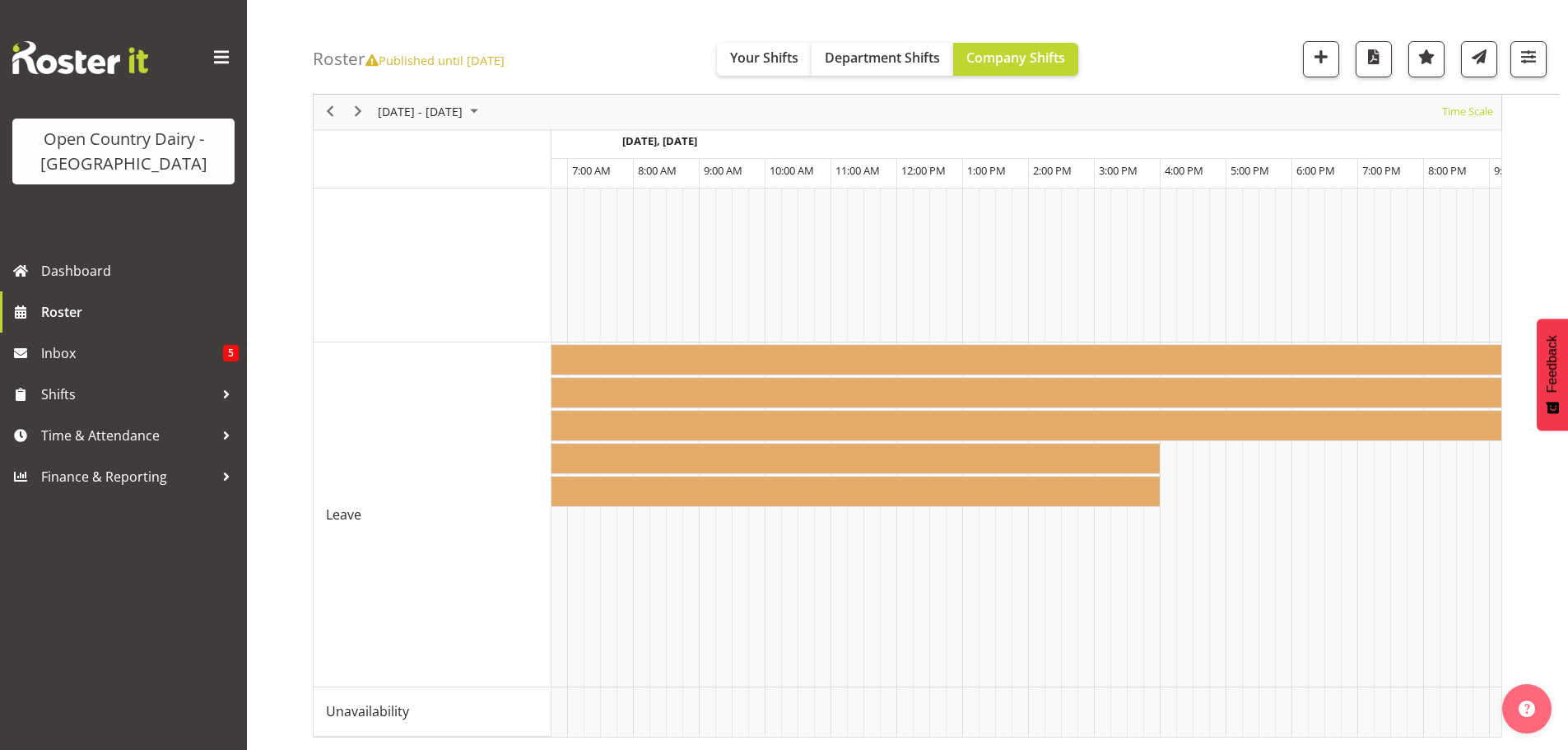
scroll to position [0, 9848]
